Goal: Use online tool/utility: Utilize a website feature to perform a specific function

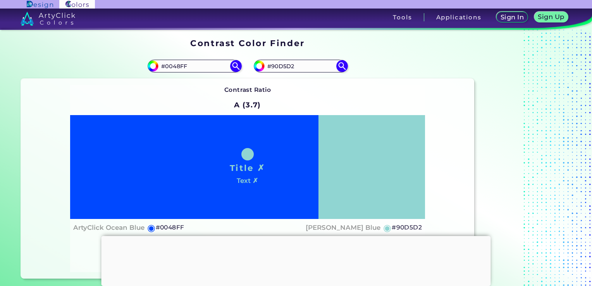
drag, startPoint x: 215, startPoint y: 67, endPoint x: 74, endPoint y: 77, distance: 141.4
click at [74, 77] on div "#0048ff #0048FF" at bounding box center [134, 66] width 227 height 25
paste input "ffc59f"
type input "#ffc59f"
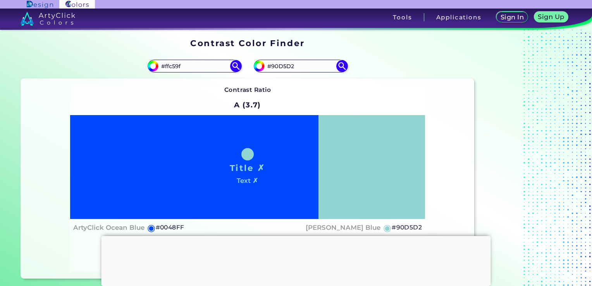
type input "#FFC59F"
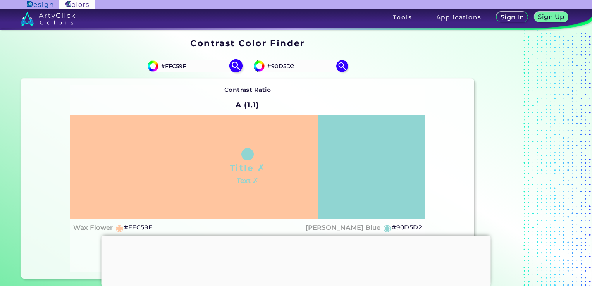
drag, startPoint x: 297, startPoint y: 70, endPoint x: 203, endPoint y: 60, distance: 94.7
click at [203, 60] on section "#ffc59f #FFC59F #90d5d2 #90D5D2 Contrast Ratio A (1.1) Title ✗ ◉" at bounding box center [248, 166] width 460 height 231
paste input "fe0000"
type input "#fe0000"
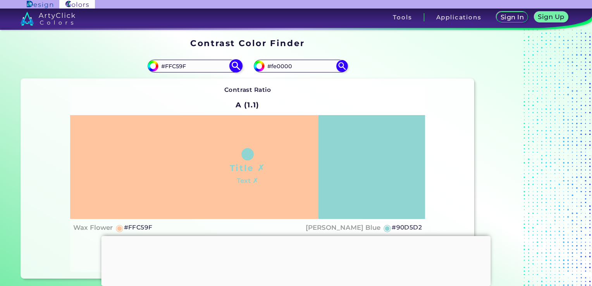
type input "#FE0000"
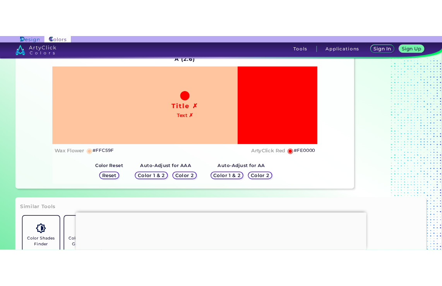
scroll to position [73, 0]
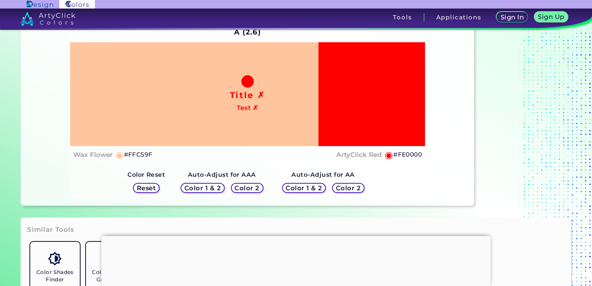
click at [349, 186] on h5 "Color 2" at bounding box center [348, 188] width 25 height 6
